Goal: Information Seeking & Learning: Learn about a topic

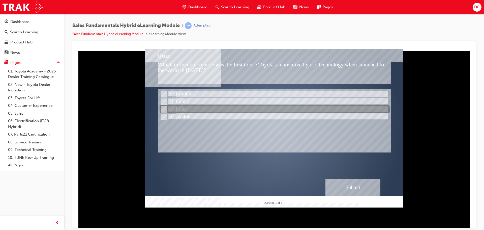
click at [163, 109] on input "Prius" at bounding box center [164, 109] width 6 height 6
radio input "true"
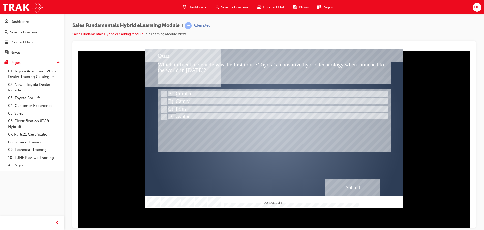
click at [343, 182] on div "Submit" at bounding box center [352, 186] width 55 height 17
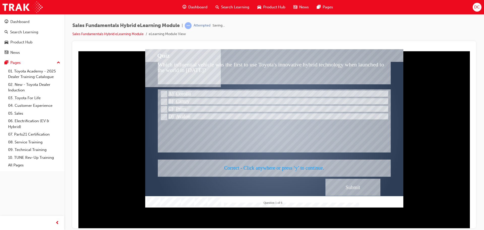
click at [274, 159] on div at bounding box center [274, 128] width 258 height 158
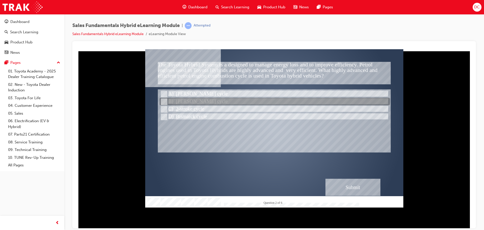
click at [164, 102] on input "Atkinson cycle" at bounding box center [164, 102] width 6 height 6
radio input "true"
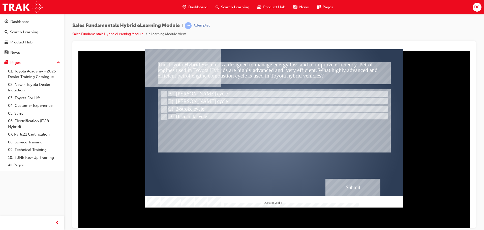
click at [362, 185] on div "Submit" at bounding box center [352, 186] width 55 height 17
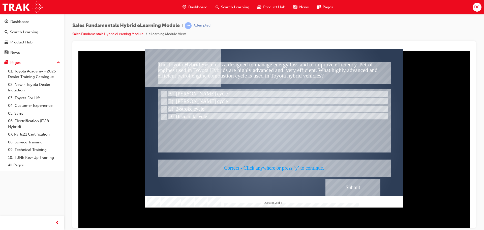
click at [281, 168] on div at bounding box center [274, 128] width 258 height 158
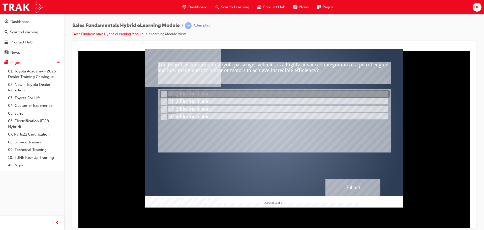
click at [164, 94] on input "1 Electric motor" at bounding box center [164, 94] width 6 height 6
radio input "true"
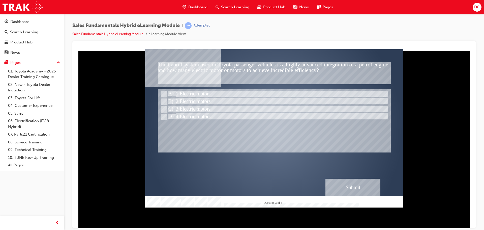
click at [341, 187] on div "Submit" at bounding box center [352, 186] width 55 height 17
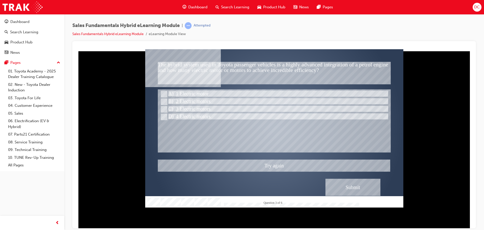
click at [164, 101] on div at bounding box center [274, 128] width 258 height 158
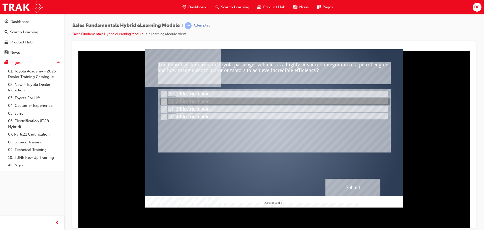
click at [164, 101] on input "2 Electric motors" at bounding box center [164, 102] width 6 height 6
radio input "true"
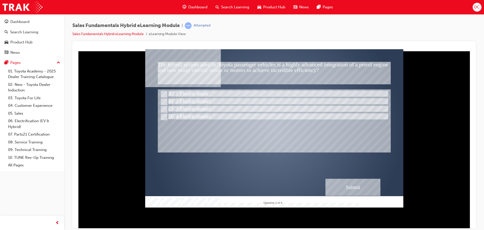
click at [354, 187] on div "Submit" at bounding box center [352, 186] width 55 height 17
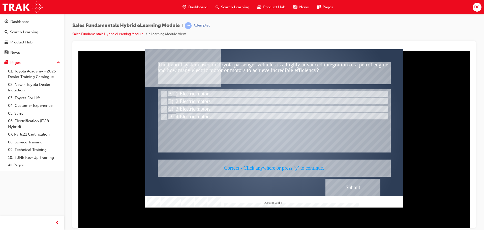
click at [279, 166] on div at bounding box center [274, 128] width 258 height 158
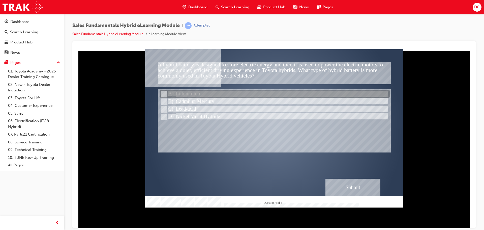
click at [163, 92] on input "Lithium Ion" at bounding box center [164, 94] width 6 height 6
radio input "true"
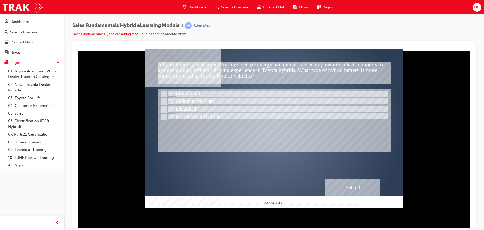
click at [361, 186] on div "Submit" at bounding box center [352, 186] width 55 height 17
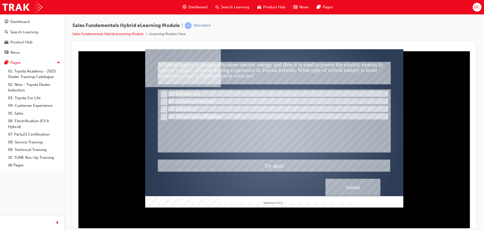
click at [165, 116] on div at bounding box center [274, 128] width 258 height 158
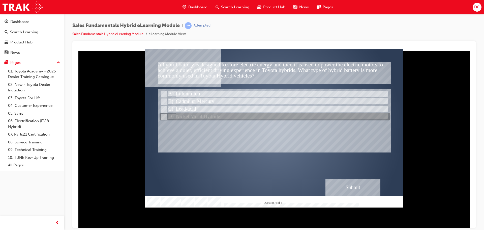
click at [163, 116] on input "Nickel Metal Hydride" at bounding box center [164, 117] width 6 height 6
radio input "true"
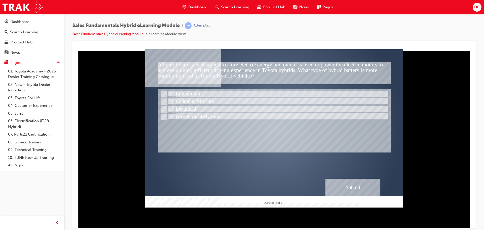
click at [363, 188] on div "Submit" at bounding box center [352, 186] width 55 height 17
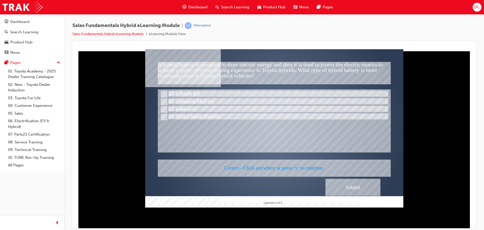
click at [300, 169] on div at bounding box center [274, 128] width 258 height 158
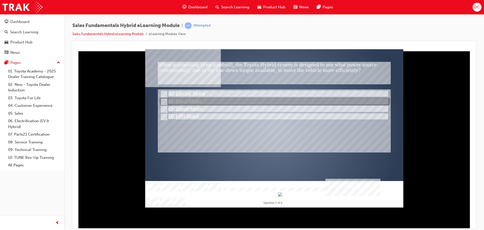
click at [165, 101] on input "Petrol Motor" at bounding box center [164, 102] width 6 height 6
radio input "true"
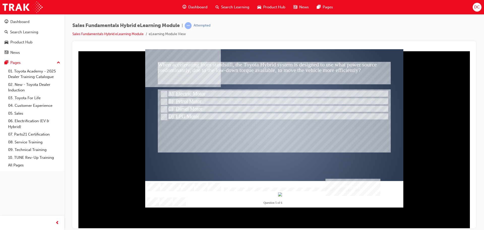
click at [356, 187] on div "Submit" at bounding box center [352, 186] width 55 height 17
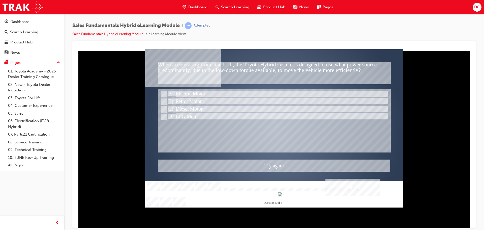
click at [164, 92] on div at bounding box center [274, 128] width 258 height 158
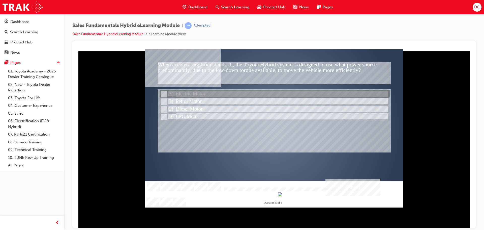
click at [163, 94] on input "Electric Motor" at bounding box center [164, 94] width 6 height 6
radio input "true"
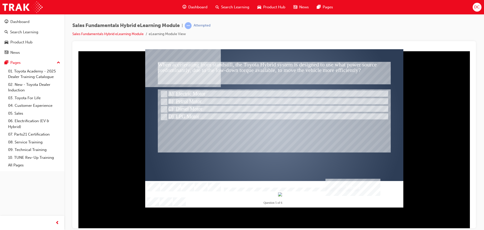
click at [351, 191] on div "Submit" at bounding box center [352, 186] width 55 height 17
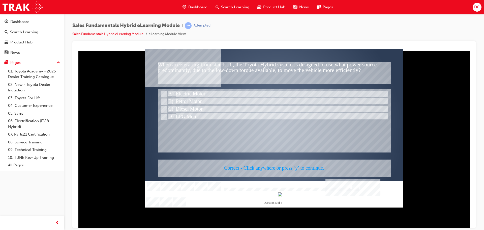
click at [287, 168] on div at bounding box center [274, 128] width 258 height 158
